Goal: Navigation & Orientation: Find specific page/section

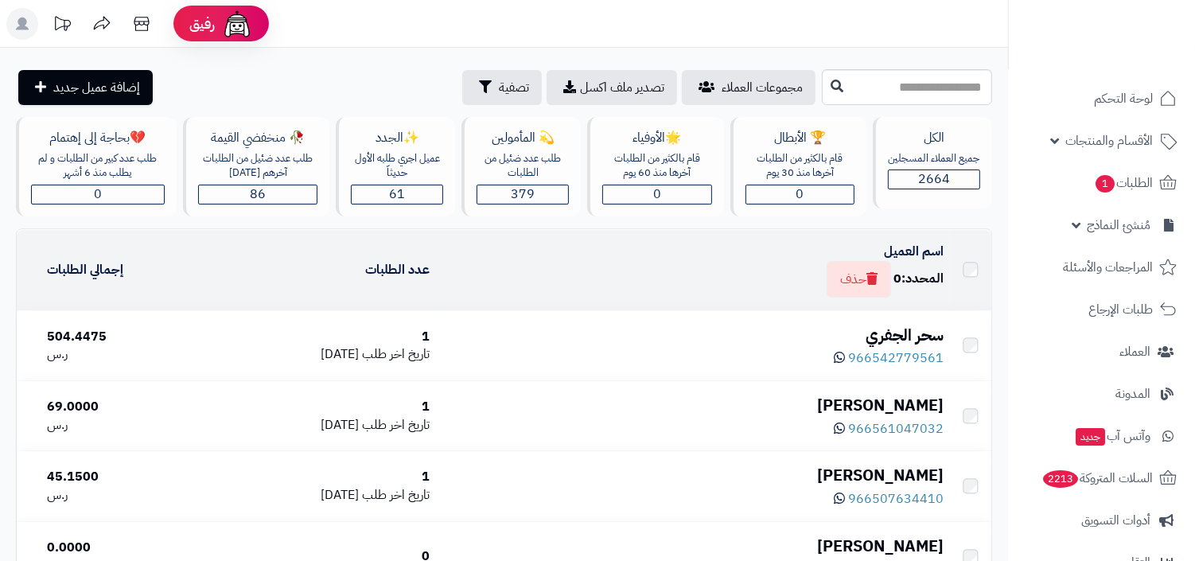
click at [1066, 70] on nav "لوحة التحكم الأقسام والمنتجات المنتجات الأقسام الماركات مواصفات المنتجات مواصفا…" at bounding box center [1101, 300] width 187 height 561
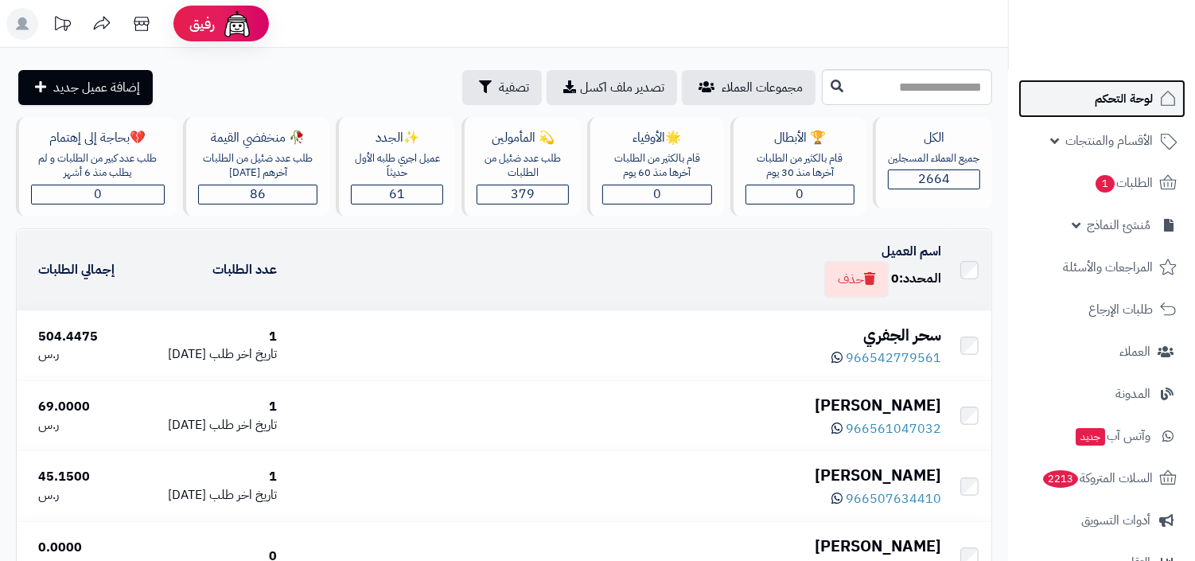
click at [1070, 85] on link "لوحة التحكم" at bounding box center [1101, 99] width 167 height 38
click at [1106, 99] on span "لوحة التحكم" at bounding box center [1124, 99] width 58 height 22
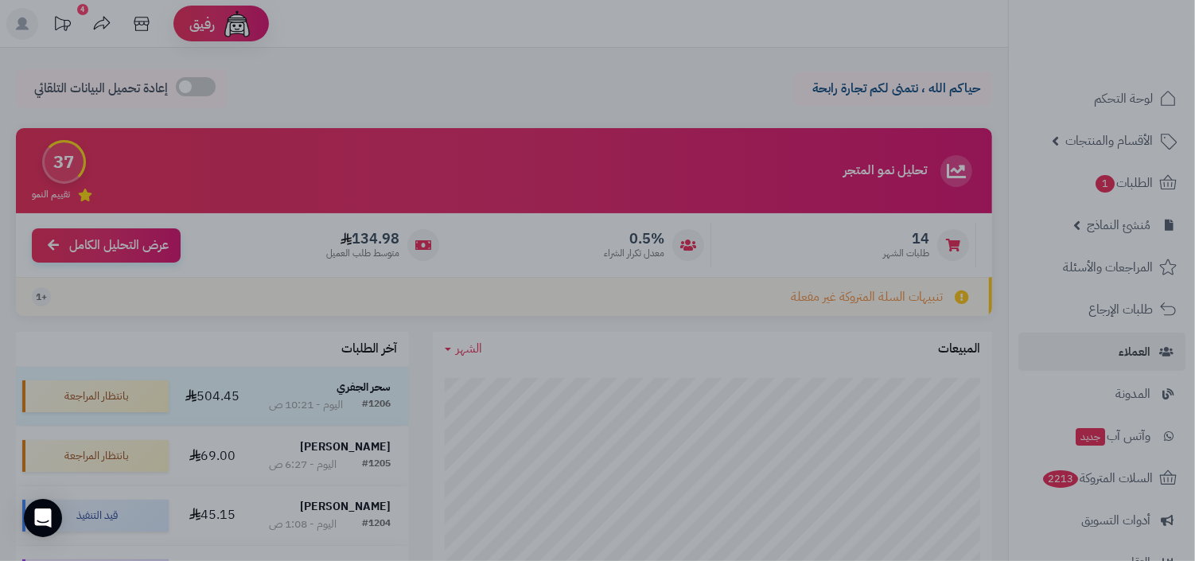
click at [965, 194] on div at bounding box center [597, 280] width 1195 height 561
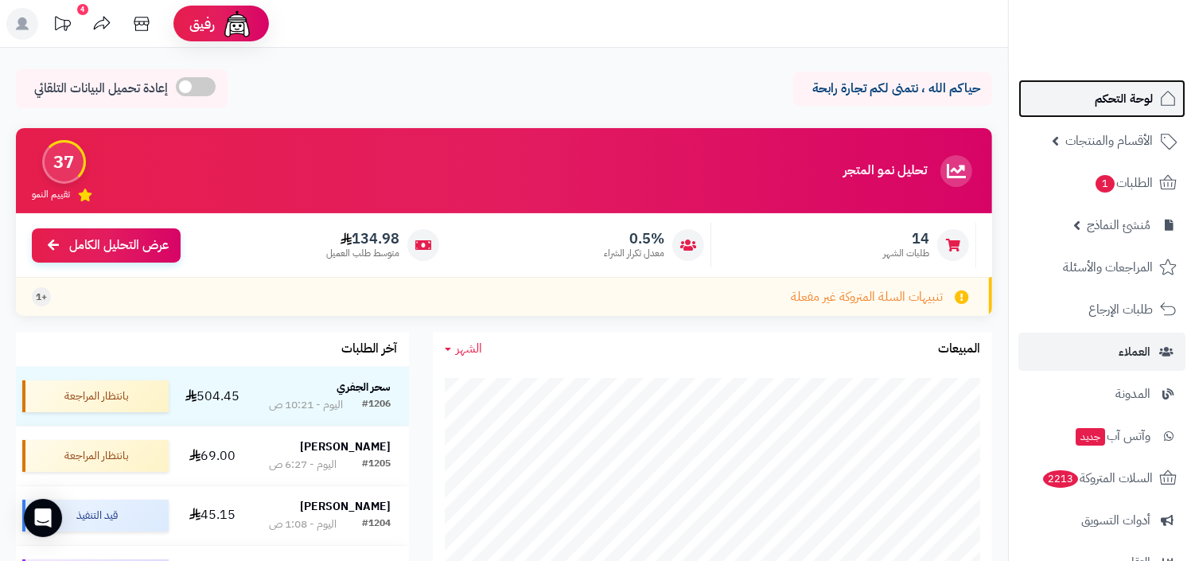
click at [1112, 104] on span "لوحة التحكم" at bounding box center [1124, 99] width 58 height 22
